Goal: Task Accomplishment & Management: Manage account settings

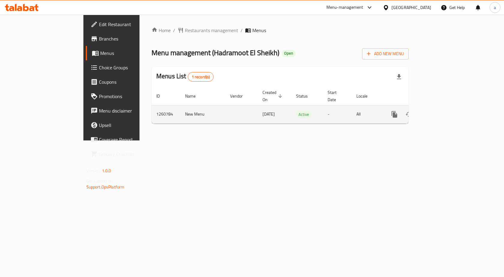
click at [441, 111] on icon "enhanced table" at bounding box center [437, 114] width 7 height 7
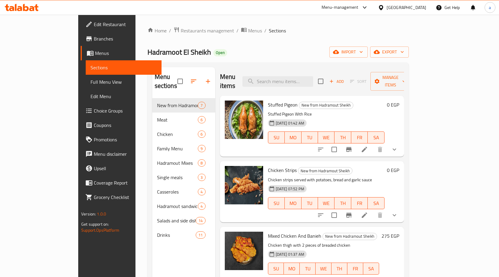
click at [94, 114] on span "Choice Groups" at bounding box center [125, 110] width 63 height 7
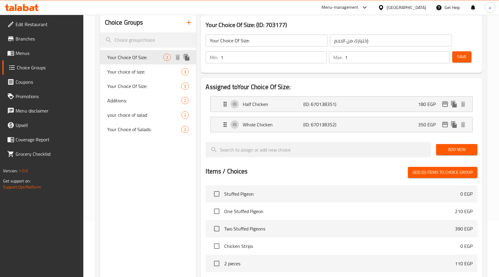
scroll to position [60, 0]
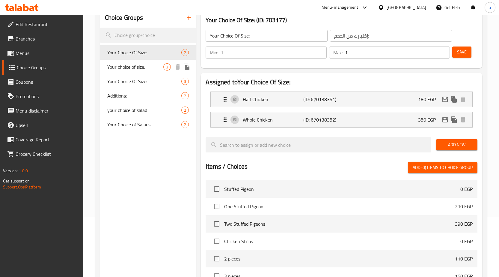
click at [118, 67] on span "Your choice of size:" at bounding box center [135, 66] width 56 height 7
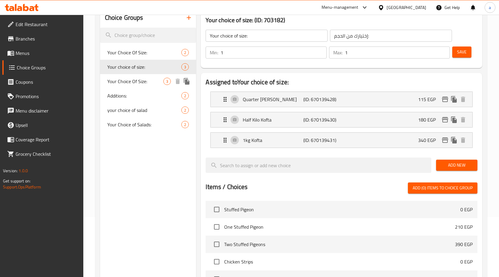
click at [137, 83] on span "Your Choice Of Size:" at bounding box center [135, 81] width 56 height 7
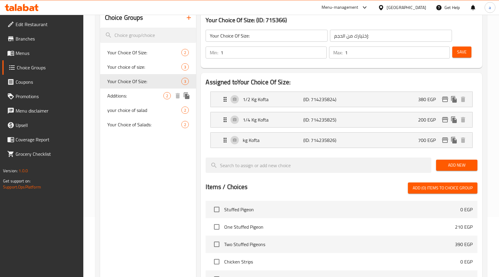
click at [134, 94] on span "Additions:" at bounding box center [135, 95] width 56 height 7
type input "Additions:"
type input "اضافات:"
type input "0"
type input "2"
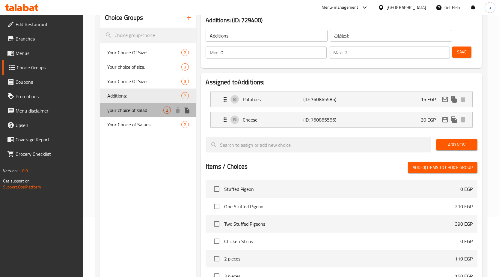
click at [135, 106] on span "your choice of salad" at bounding box center [135, 109] width 56 height 7
type input "your choice of salad"
type input "اختيارك من السلطة"
type input "2"
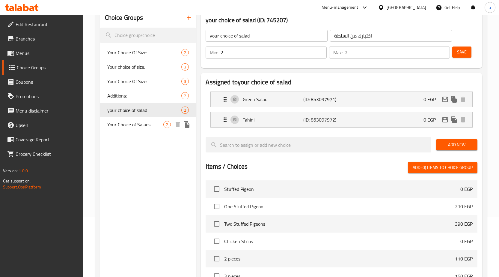
click at [130, 123] on span "Your Choice of Salads:" at bounding box center [135, 124] width 56 height 7
type input "Your Choice of Salads:"
type input "إختيارك من السلطات:"
type input "1"
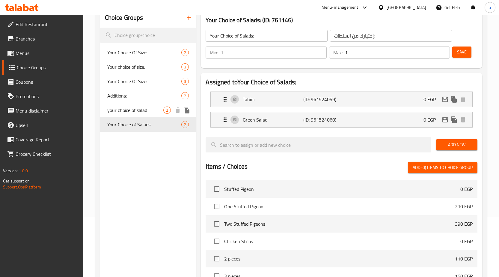
click at [135, 107] on span "your choice of salad" at bounding box center [135, 109] width 56 height 7
type input "your choice of salad"
type input "اختيارك من السلطة"
type input "2"
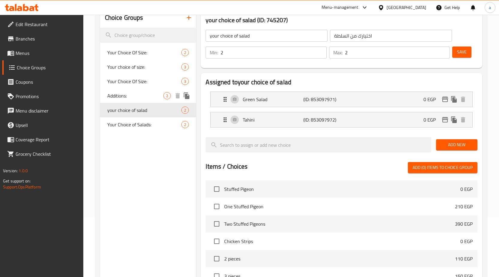
click at [135, 93] on span "Additions:" at bounding box center [135, 95] width 56 height 7
type input "Additions:"
type input "اضافات:"
type input "0"
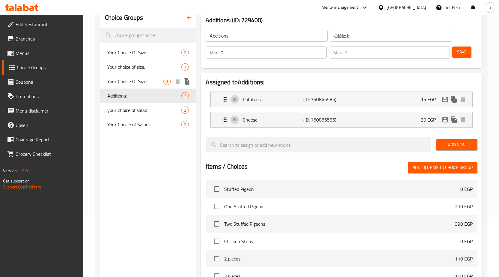
click at [134, 82] on span "Your Choice Of Size:" at bounding box center [135, 81] width 56 height 7
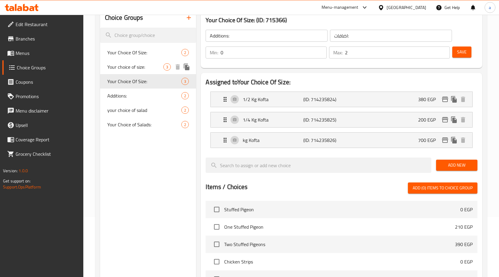
type input "Your Choice Of Size:"
type input "إختيارك من الحجم:"
type input "1"
click at [140, 64] on span "Your choice of size:" at bounding box center [135, 66] width 56 height 7
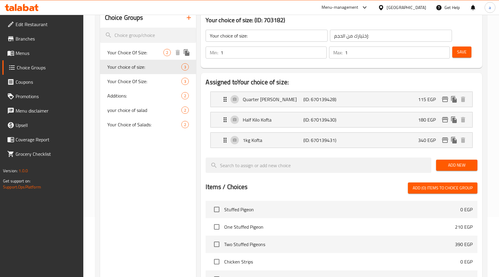
click at [133, 49] on span "Your Choice Of Size:" at bounding box center [135, 52] width 56 height 7
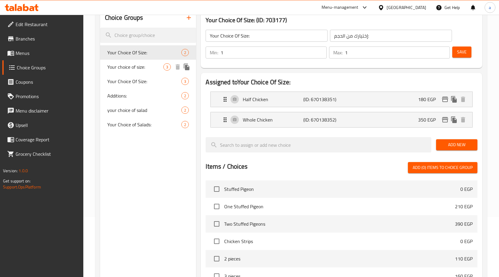
click at [134, 64] on span "Your choice of size:" at bounding box center [135, 66] width 56 height 7
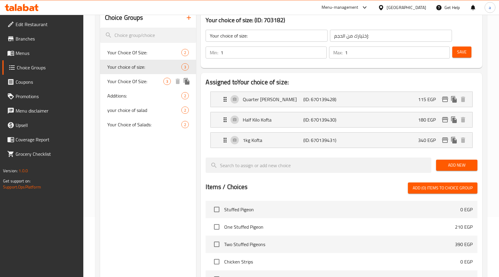
click at [132, 76] on div "Your Choice Of Size: 3" at bounding box center [148, 81] width 96 height 14
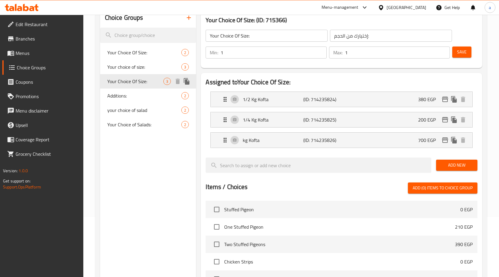
click at [133, 78] on span "Your Choice Of Size:" at bounding box center [135, 81] width 56 height 7
click at [135, 67] on span "Your choice of size:" at bounding box center [135, 66] width 56 height 7
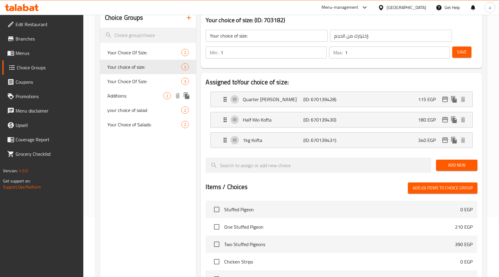
click at [133, 91] on div "Additions: 2" at bounding box center [148, 95] width 96 height 14
type input "Additions:"
type input "اضافات:"
type input "0"
type input "2"
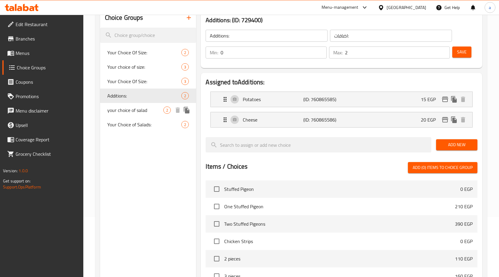
click at [133, 105] on div "your choice of salad 2" at bounding box center [148, 110] width 96 height 14
type input "your choice of salad"
type input "اختيارك من السلطة"
type input "2"
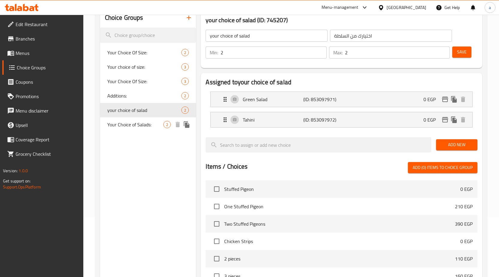
click at [132, 119] on div "Your Choice of Salads: 2" at bounding box center [148, 124] width 96 height 14
type input "Your Choice of Salads:"
type input "إختيارك من السلطات:"
type input "1"
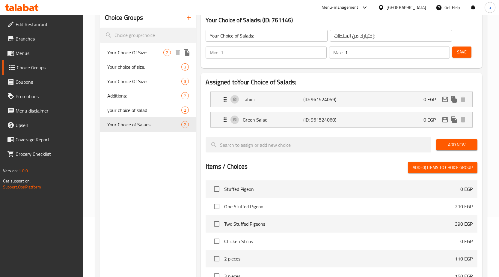
click at [133, 52] on span "Your Choice Of Size:" at bounding box center [135, 52] width 56 height 7
type input "Your Choice Of Size:"
type input "إختيارك من الحجم:"
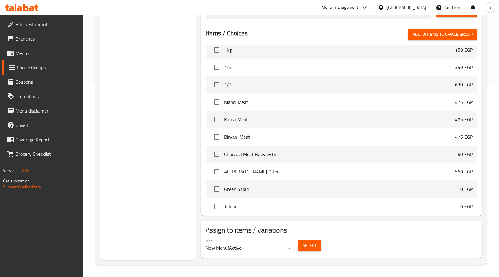
scroll to position [0, 0]
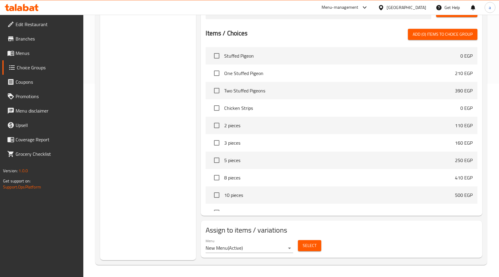
click at [164, 119] on div "Choice Groups Your Choice Of Size: 2 Your choice of size: 3 Your Choice Of Size…" at bounding box center [148, 67] width 96 height 385
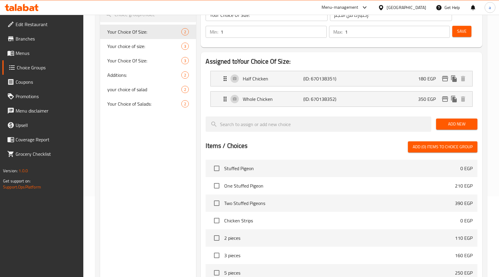
scroll to position [43, 0]
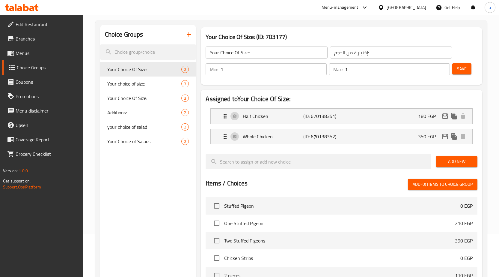
click at [316, 97] on h2 "Assigned to Your Choice Of Size:" at bounding box center [342, 98] width 272 height 9
click at [29, 55] on span "Menus" at bounding box center [47, 52] width 63 height 7
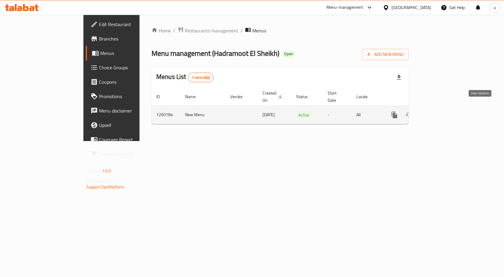
click at [441, 111] on icon "enhanced table" at bounding box center [437, 114] width 7 height 7
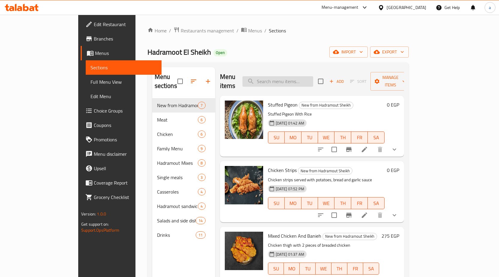
click at [302, 76] on input "search" at bounding box center [278, 81] width 71 height 10
paste input "Mandi Chicken"
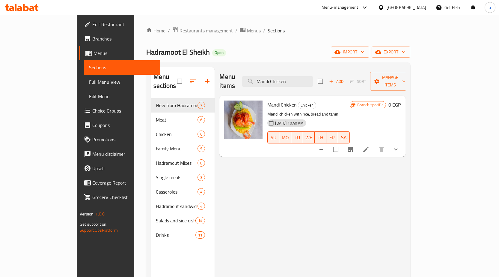
type input "Mandi Chicken"
click at [337, 110] on p "Mandi chicken with rice, bread and tahini" at bounding box center [309, 113] width 82 height 7
click at [370, 146] on icon at bounding box center [366, 149] width 7 height 7
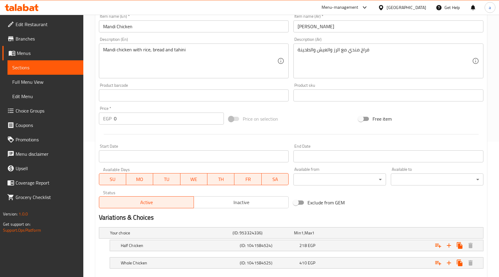
scroll to position [169, 0]
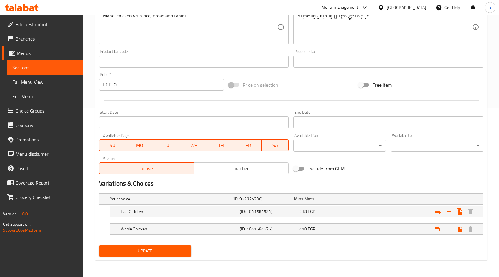
click at [351, 177] on div "Variations & Choices" at bounding box center [292, 184] width 390 height 14
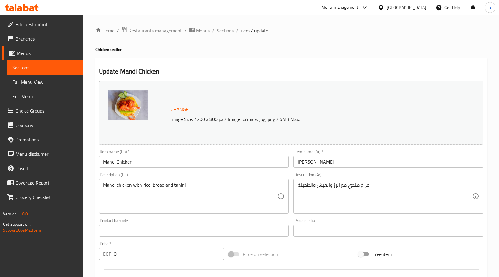
click at [199, 59] on div "Update Mandi Chicken Change Image Size: 1200 x 800 px / Image formats: jpg, png…" at bounding box center [291, 261] width 392 height 406
